Goal: Task Accomplishment & Management: Manage account settings

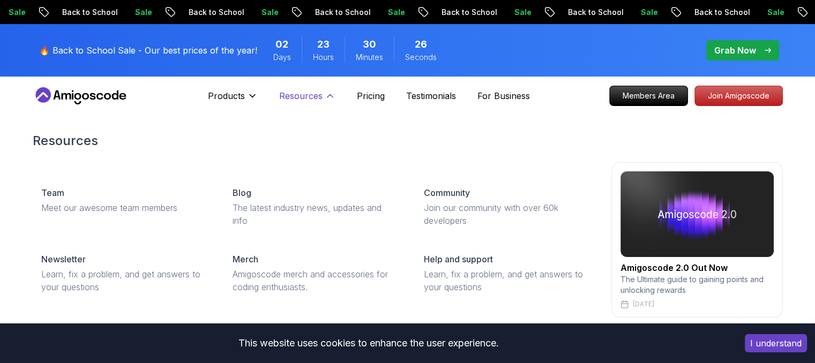
click at [308, 93] on p "Resources" at bounding box center [300, 95] width 43 height 13
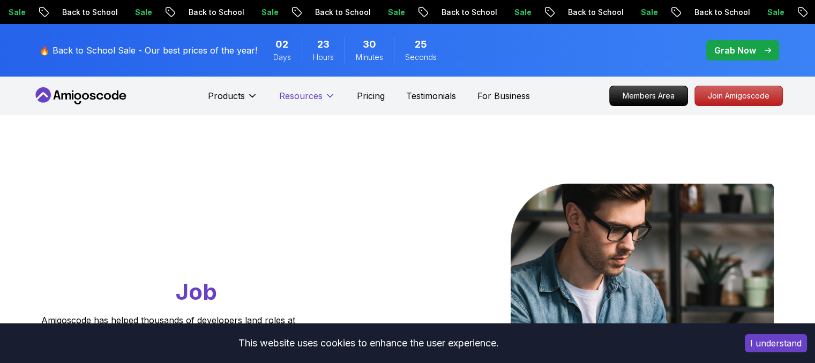
click at [308, 93] on p "Resources" at bounding box center [300, 95] width 43 height 13
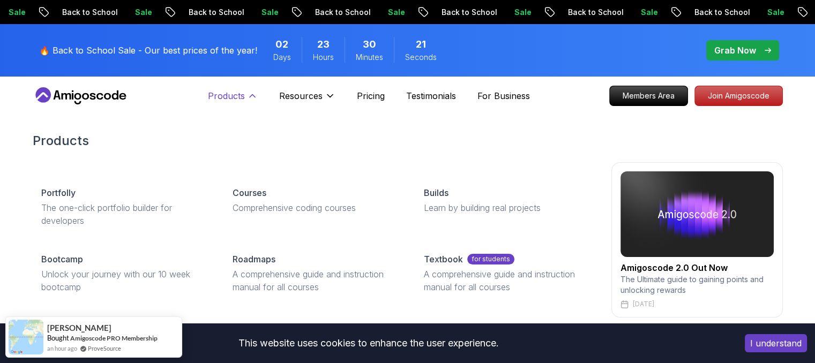
click at [242, 101] on p "Products" at bounding box center [226, 95] width 37 height 13
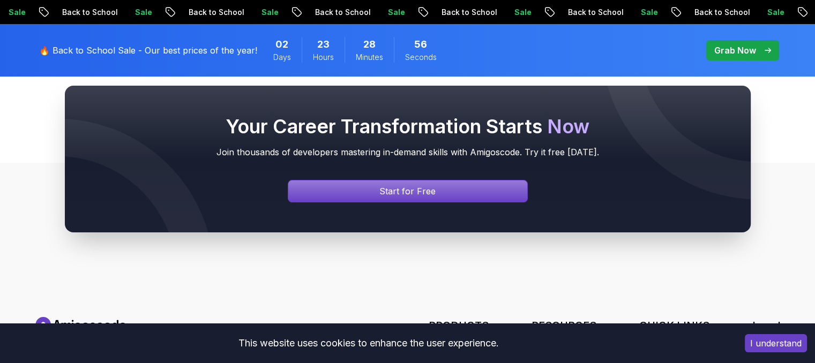
scroll to position [3990, 0]
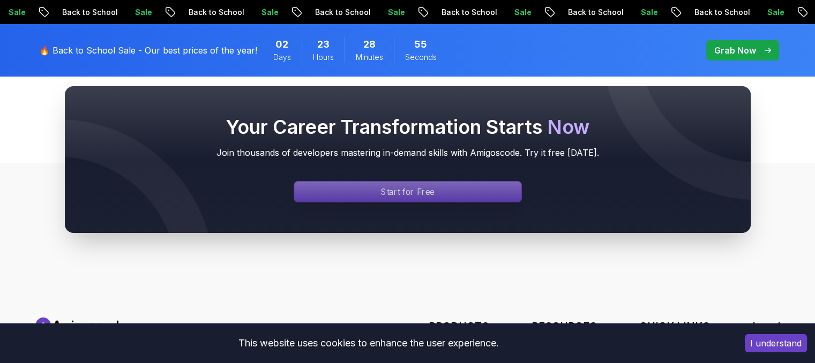
click at [510, 182] on div "Signin page" at bounding box center [407, 192] width 227 height 20
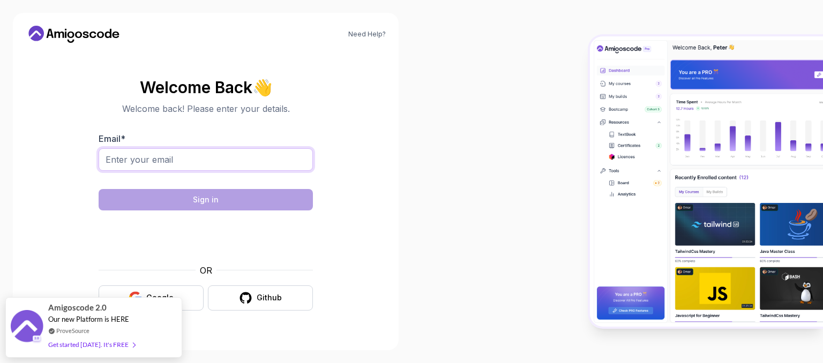
click at [206, 168] on input "Email *" at bounding box center [206, 159] width 214 height 23
type input "[EMAIL_ADDRESS][DOMAIN_NAME]"
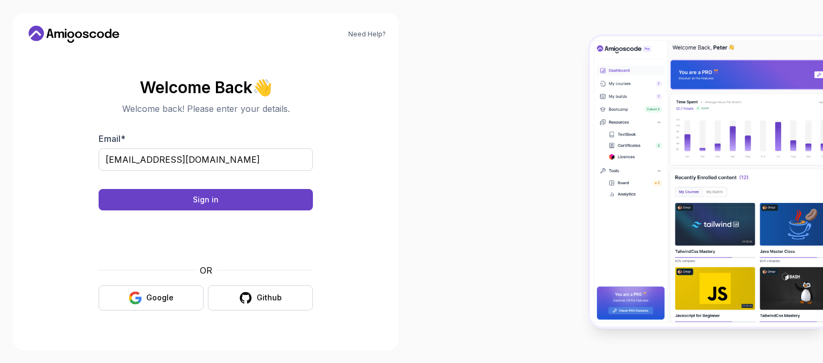
click at [572, 91] on body "Need Help? Welcome Back 👋 Welcome back! Please enter your details. Email * [EMA…" at bounding box center [411, 181] width 823 height 363
